Goal: Information Seeking & Learning: Find specific page/section

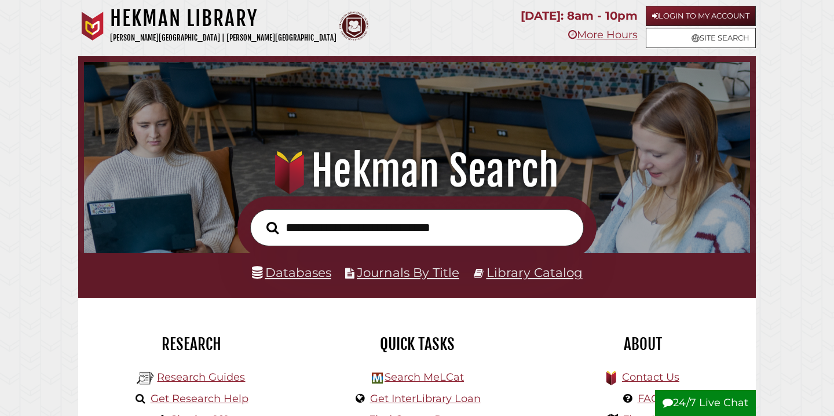
scroll to position [220, 660]
click at [311, 272] on link "Databases" at bounding box center [291, 272] width 79 height 15
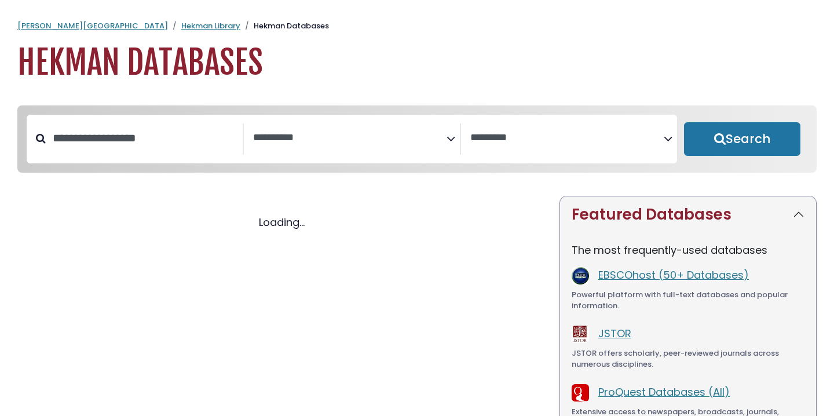
select select "Database Subject Filter"
select select "Database Vendors Filter"
select select "Database Subject Filter"
select select "Database Vendors Filter"
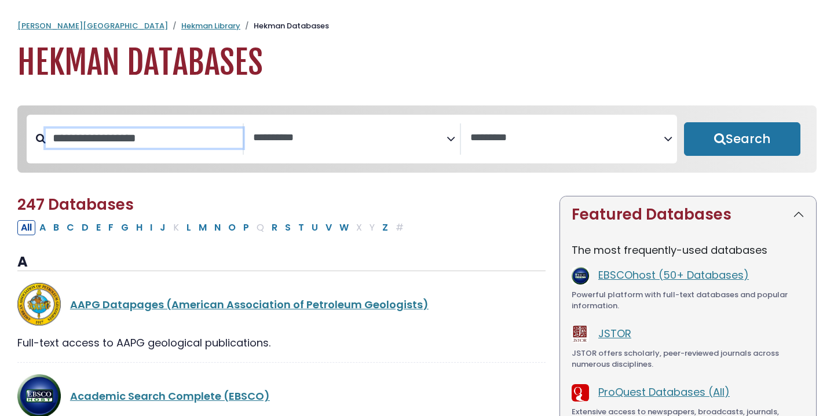
click at [152, 146] on input "Search database by title or keyword" at bounding box center [144, 138] width 197 height 19
type input "****"
click at [684, 122] on button "Search" at bounding box center [742, 139] width 116 height 34
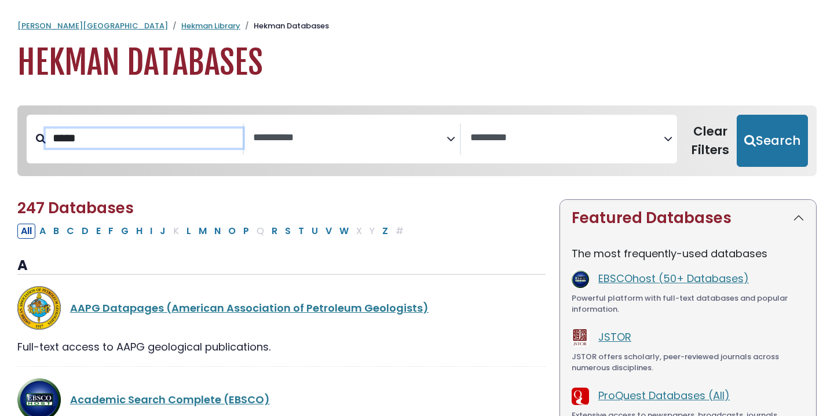
select select "Database Subject Filter"
select select "Database Vendors Filter"
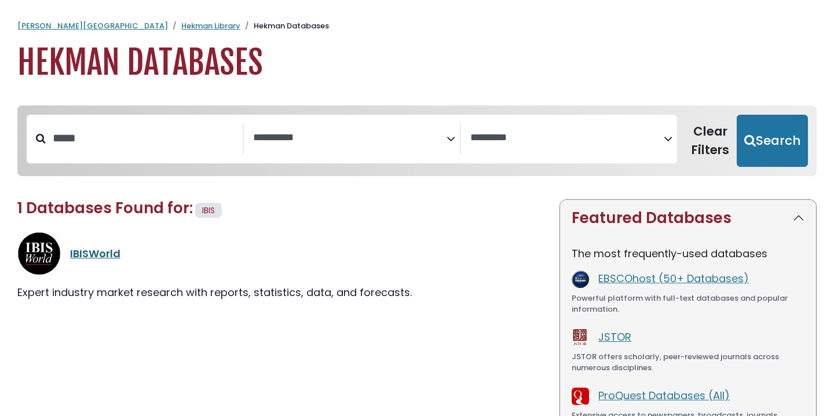
click at [100, 256] on link "IBISWorld" at bounding box center [95, 253] width 50 height 14
